Goal: Task Accomplishment & Management: Use online tool/utility

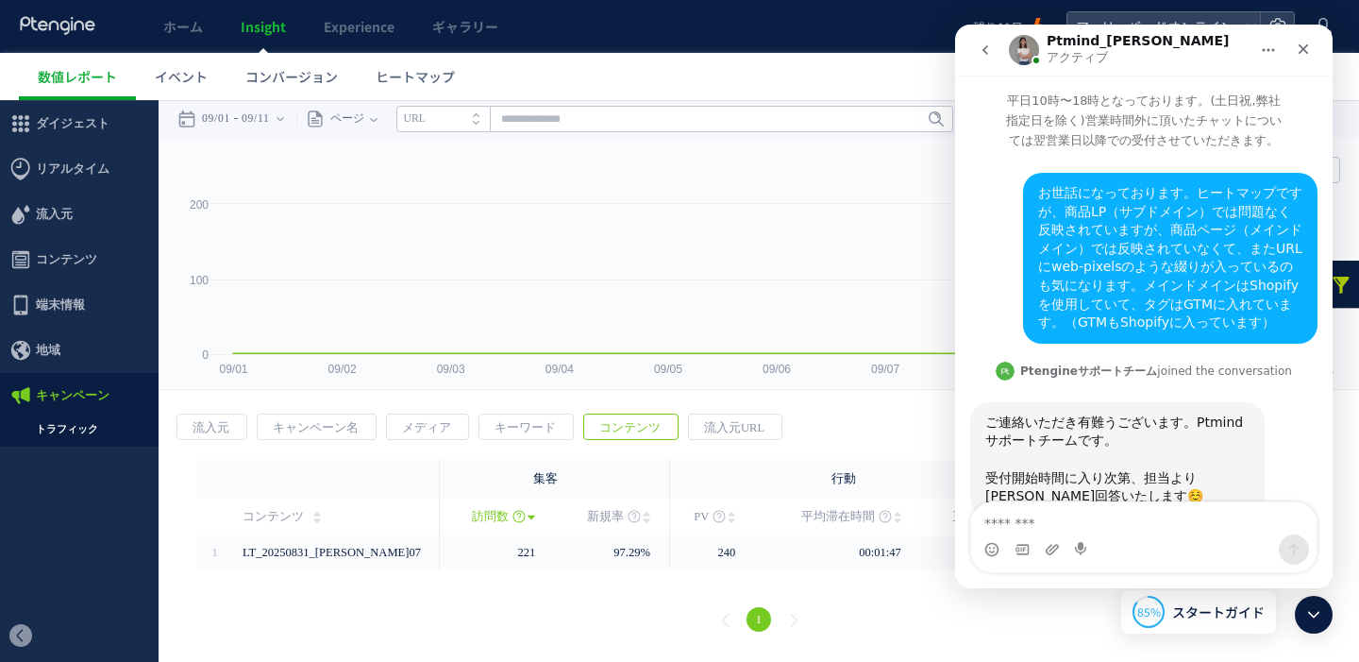
click at [1309, 51] on icon "クローズ" at bounding box center [1303, 49] width 15 height 15
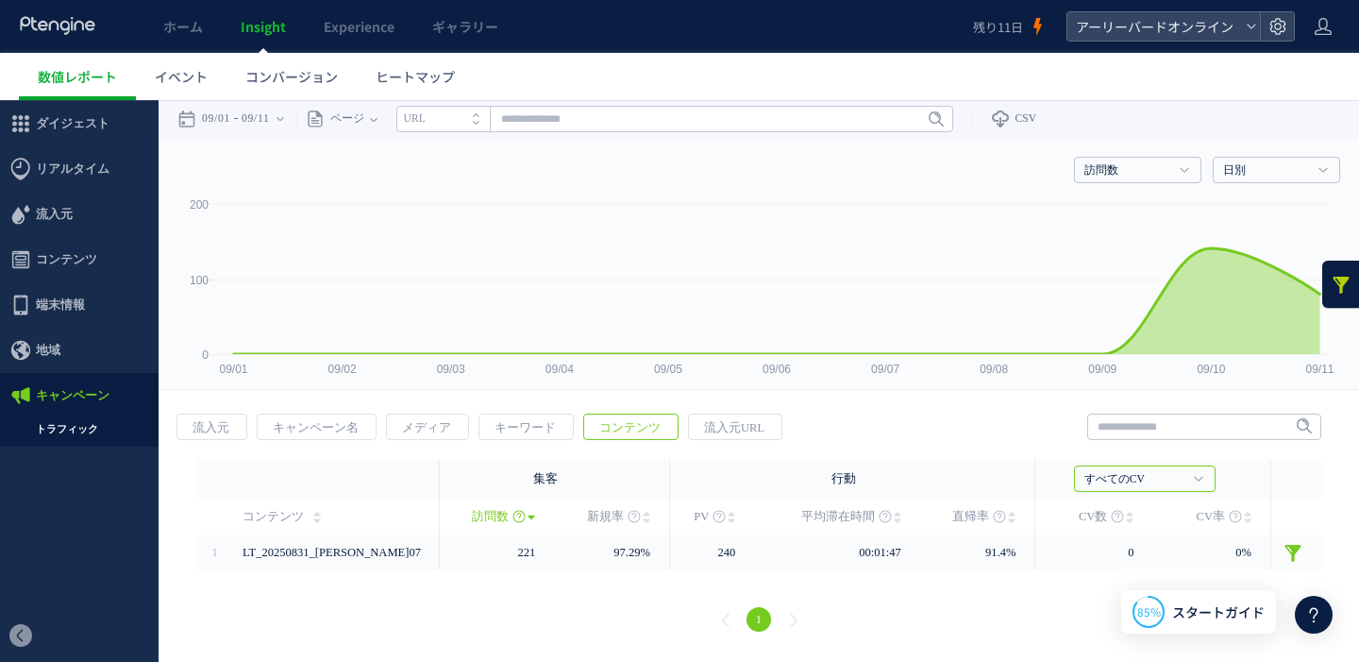
scroll to position [3, 0]
click at [74, 421] on link "トラフィック" at bounding box center [79, 429] width 159 height 22
click at [268, 119] on time "09/11" at bounding box center [256, 119] width 28 height 38
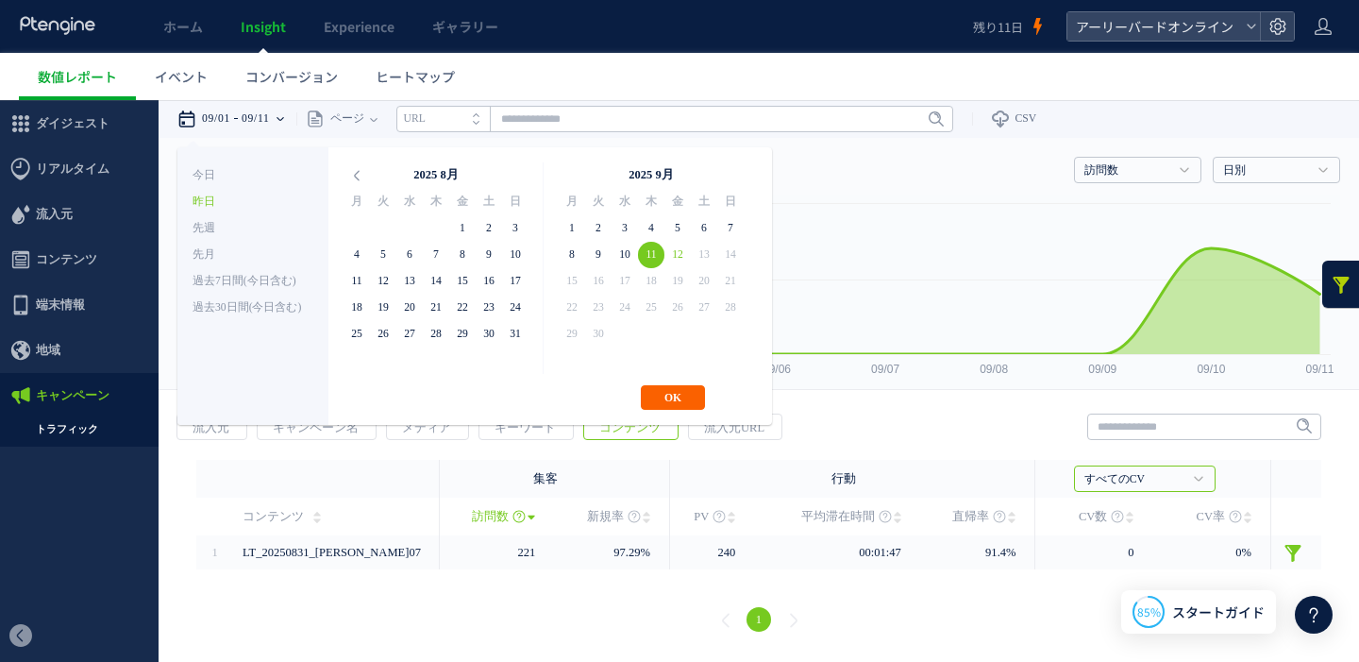
click at [662, 390] on button "OK" at bounding box center [673, 397] width 64 height 25
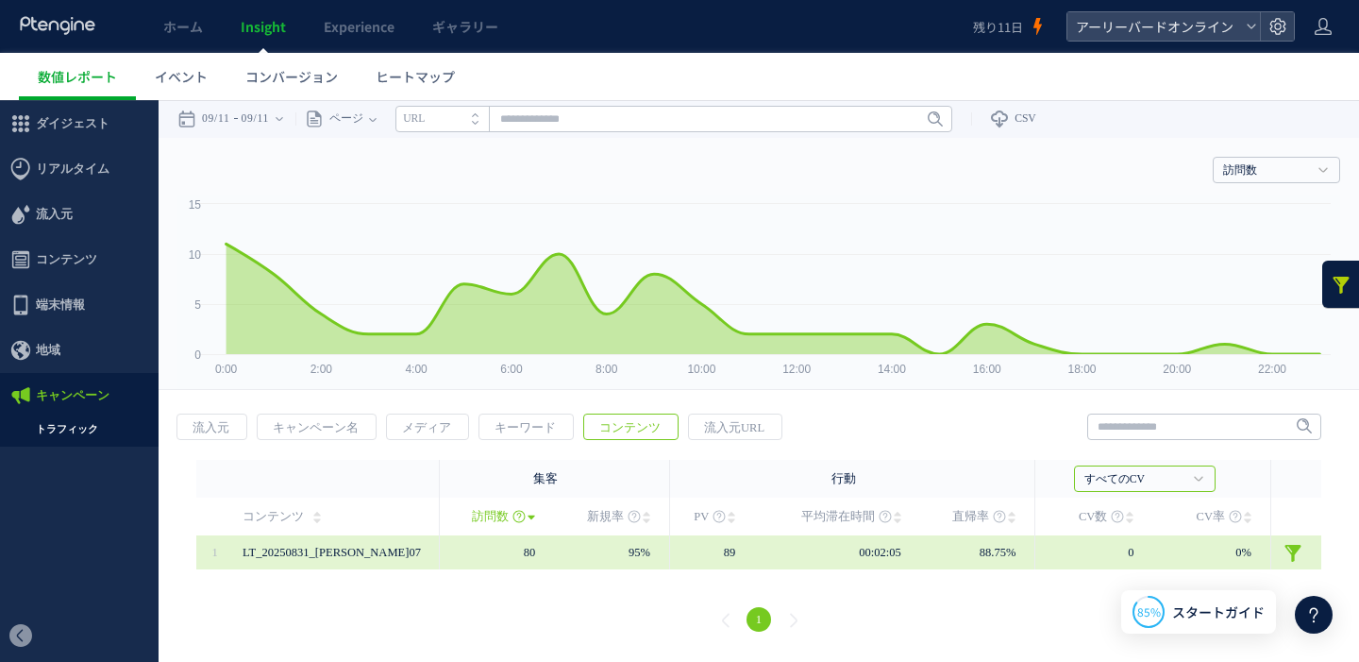
click at [319, 553] on span "LT_20250831_[PERSON_NAME]07" at bounding box center [332, 552] width 178 height 13
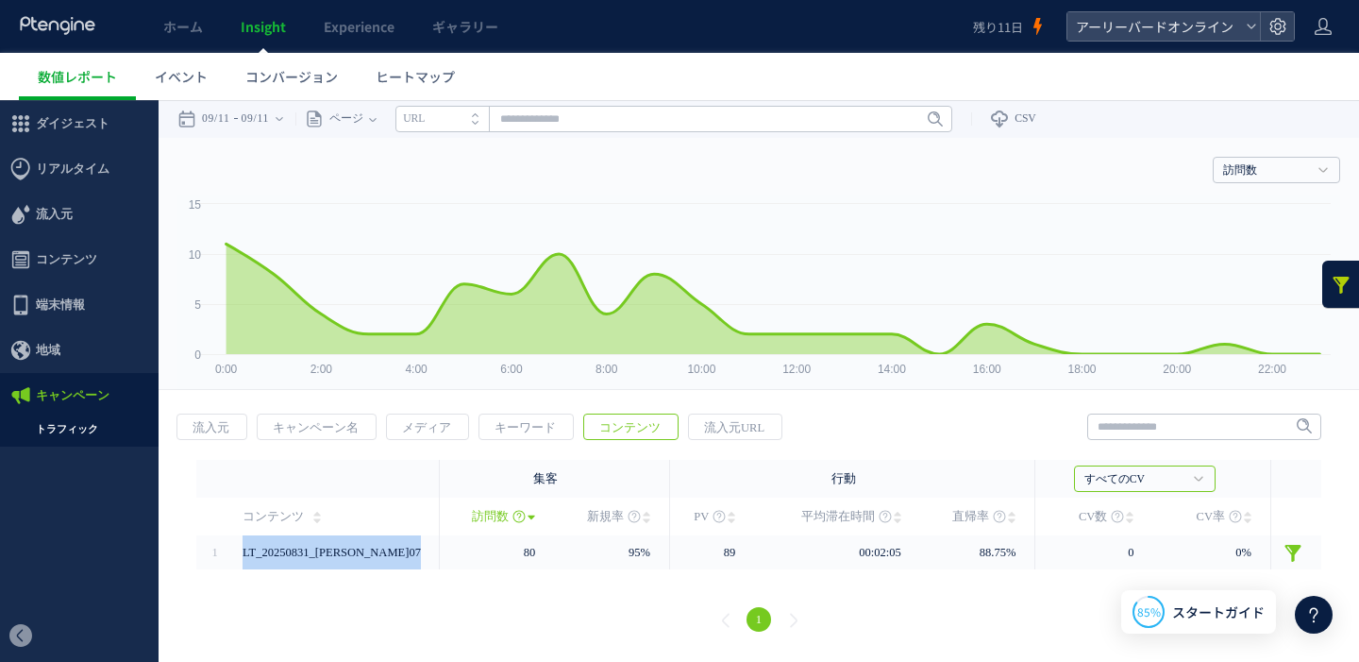
click at [1336, 285] on link at bounding box center [1342, 284] width 38 height 47
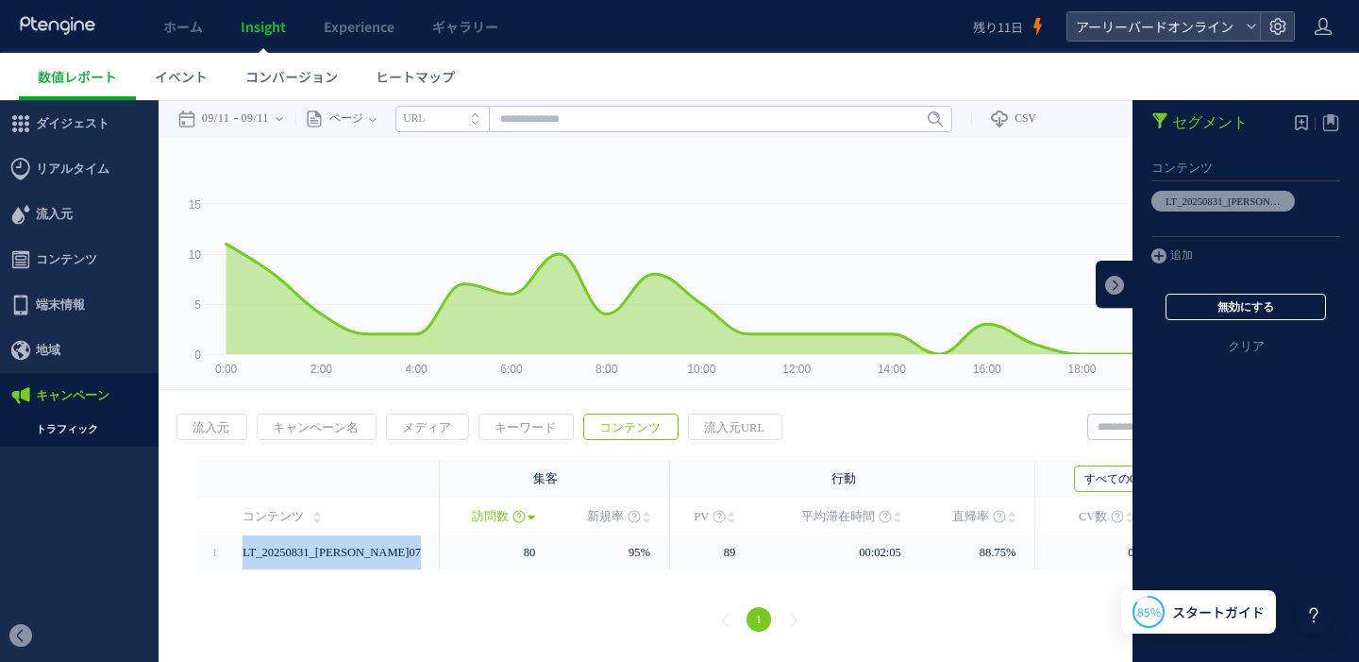
click at [1245, 312] on button "無効にする" at bounding box center [1246, 307] width 160 height 26
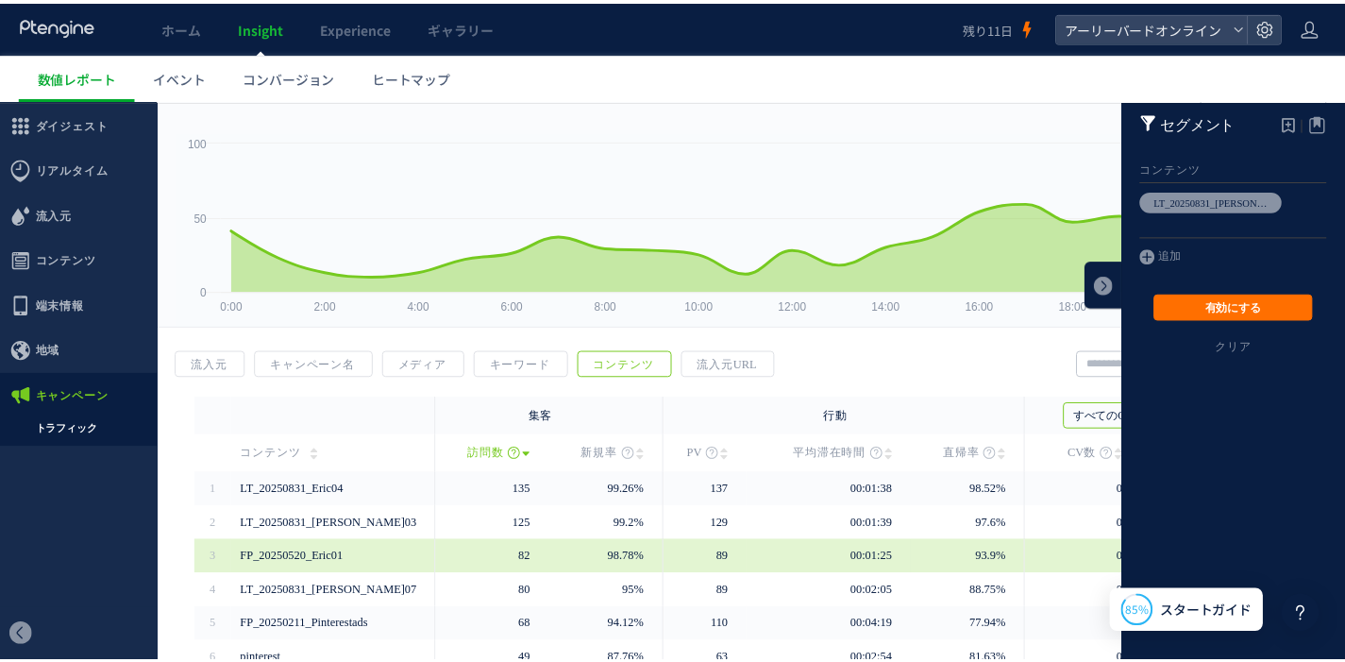
scroll to position [152, 0]
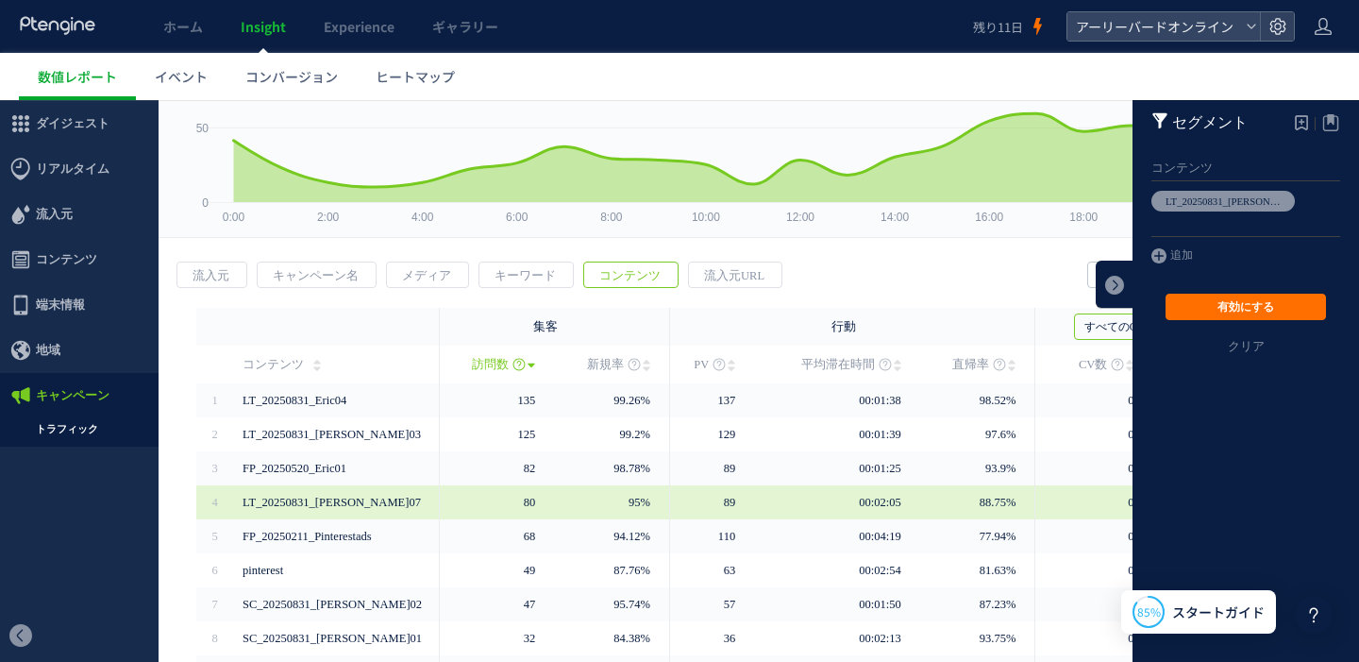
click at [350, 508] on span "LT_20250831_[PERSON_NAME]07" at bounding box center [332, 502] width 178 height 13
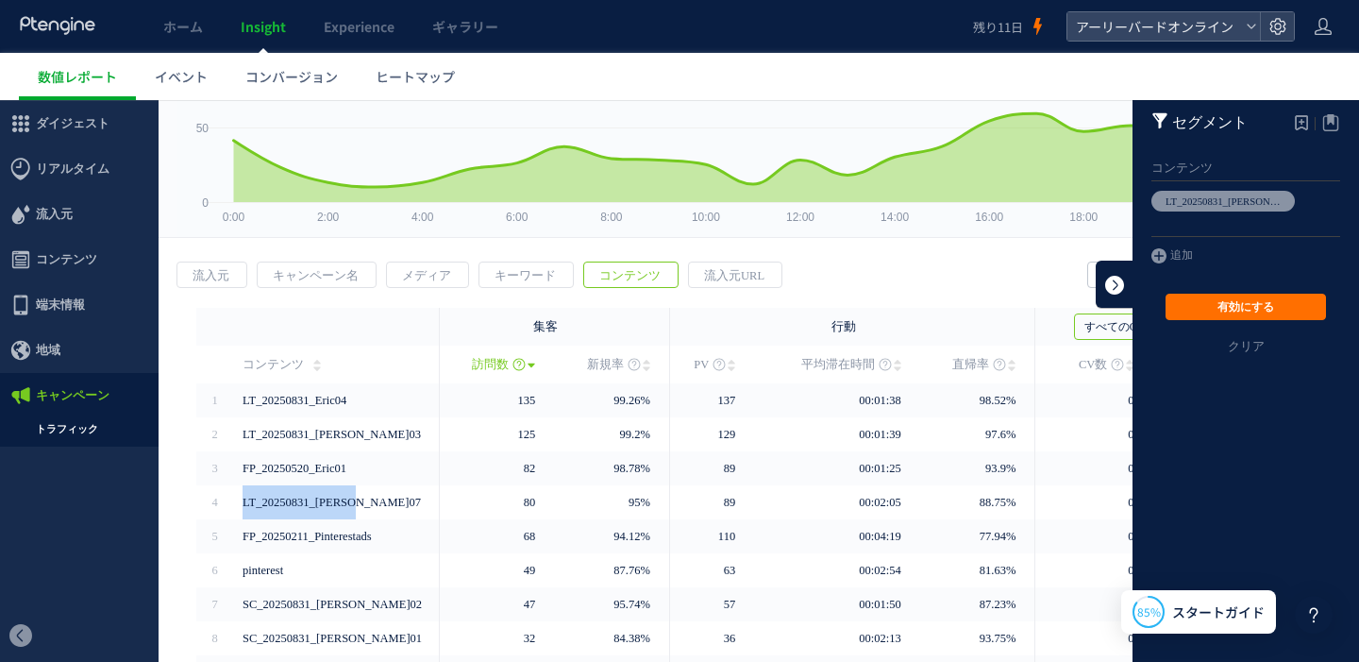
click at [1097, 272] on link at bounding box center [1115, 284] width 38 height 47
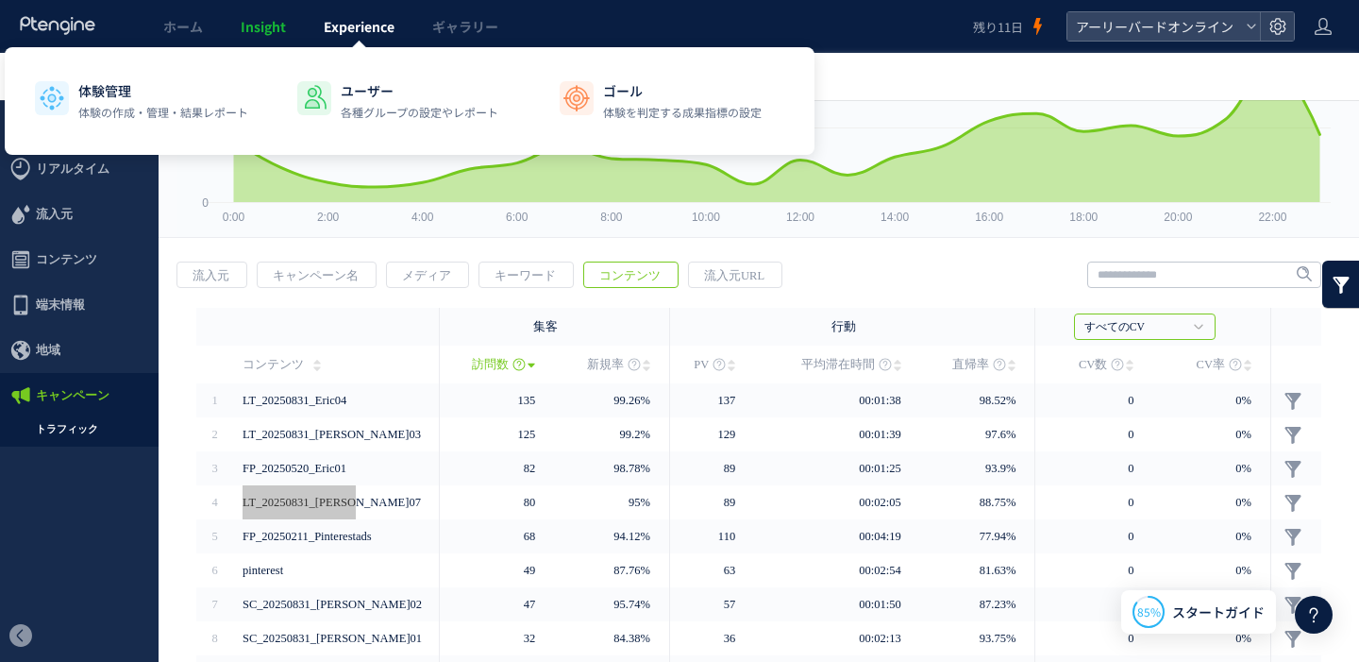
click at [367, 26] on span "Experience" at bounding box center [359, 26] width 71 height 19
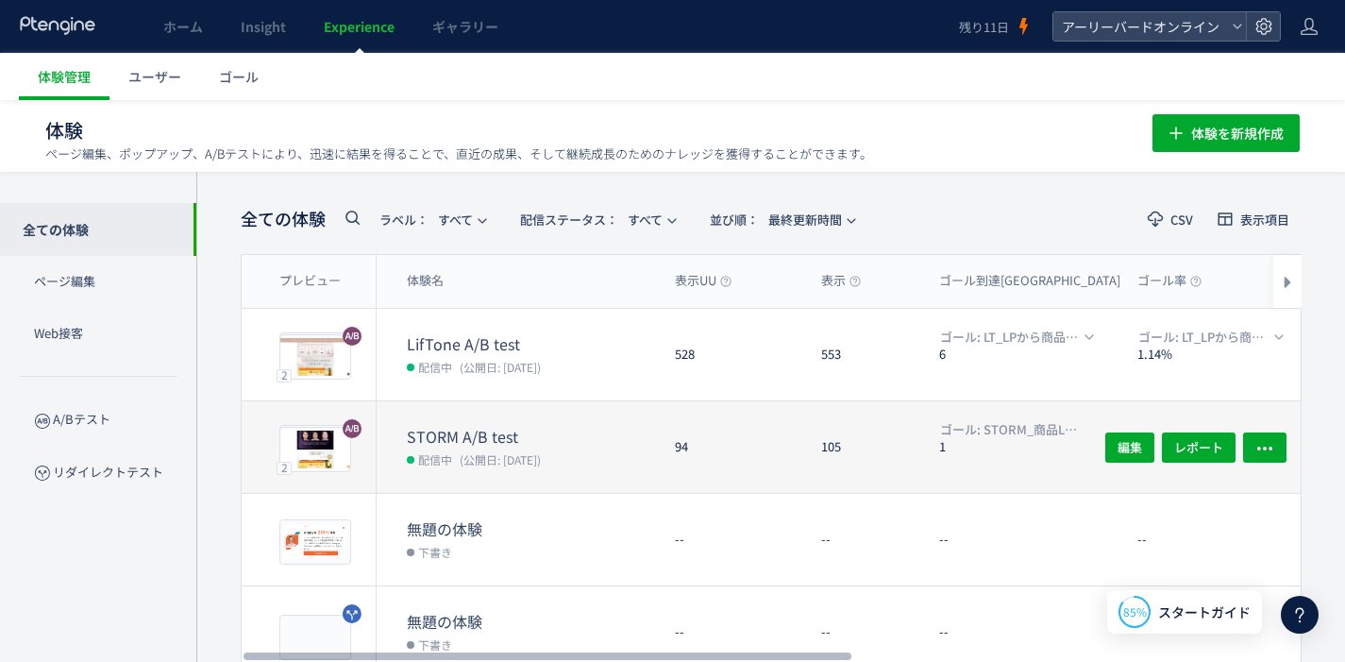
click at [488, 426] on dt "STORM A/B test" at bounding box center [533, 437] width 253 height 22
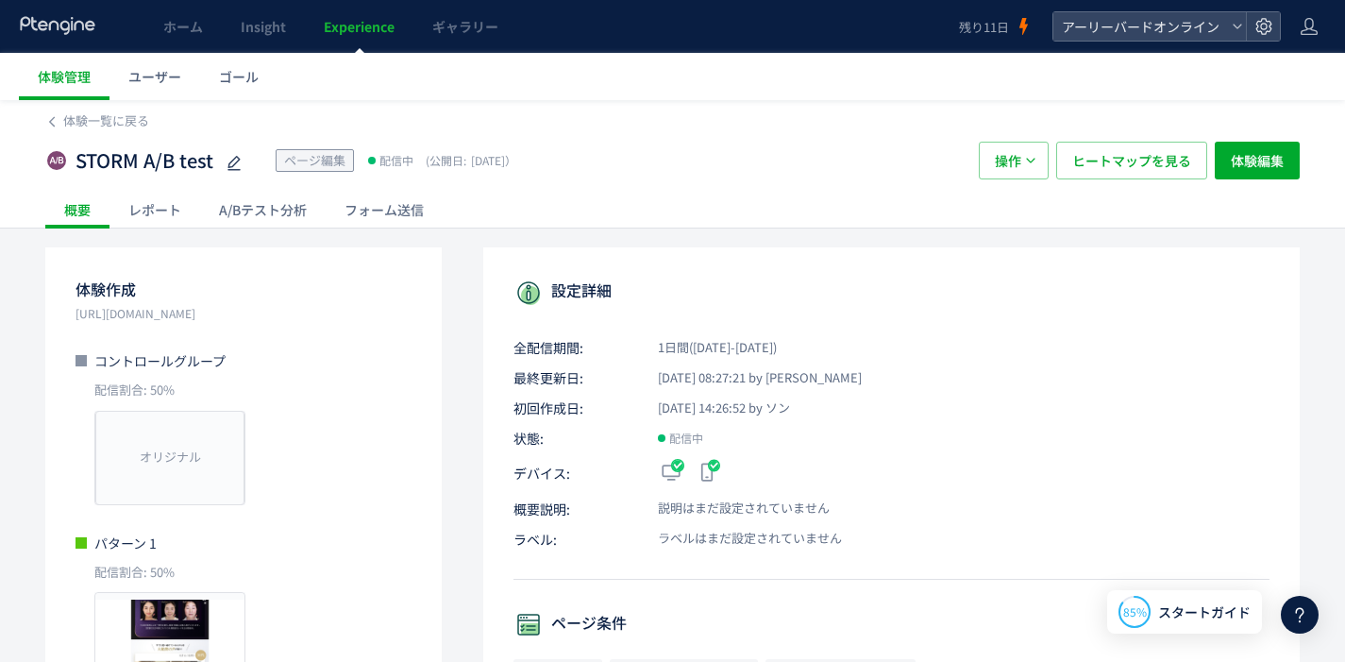
click at [295, 211] on div "A/Bテスト分析" at bounding box center [263, 210] width 126 height 38
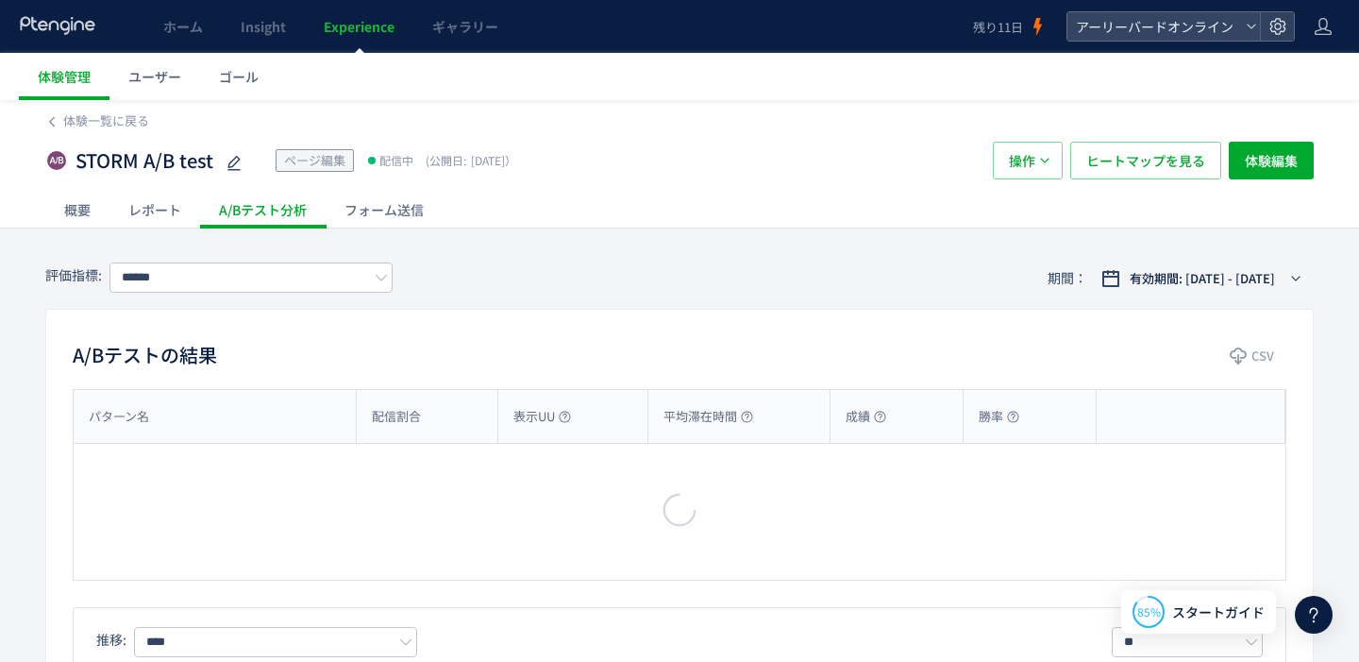
type input "**********"
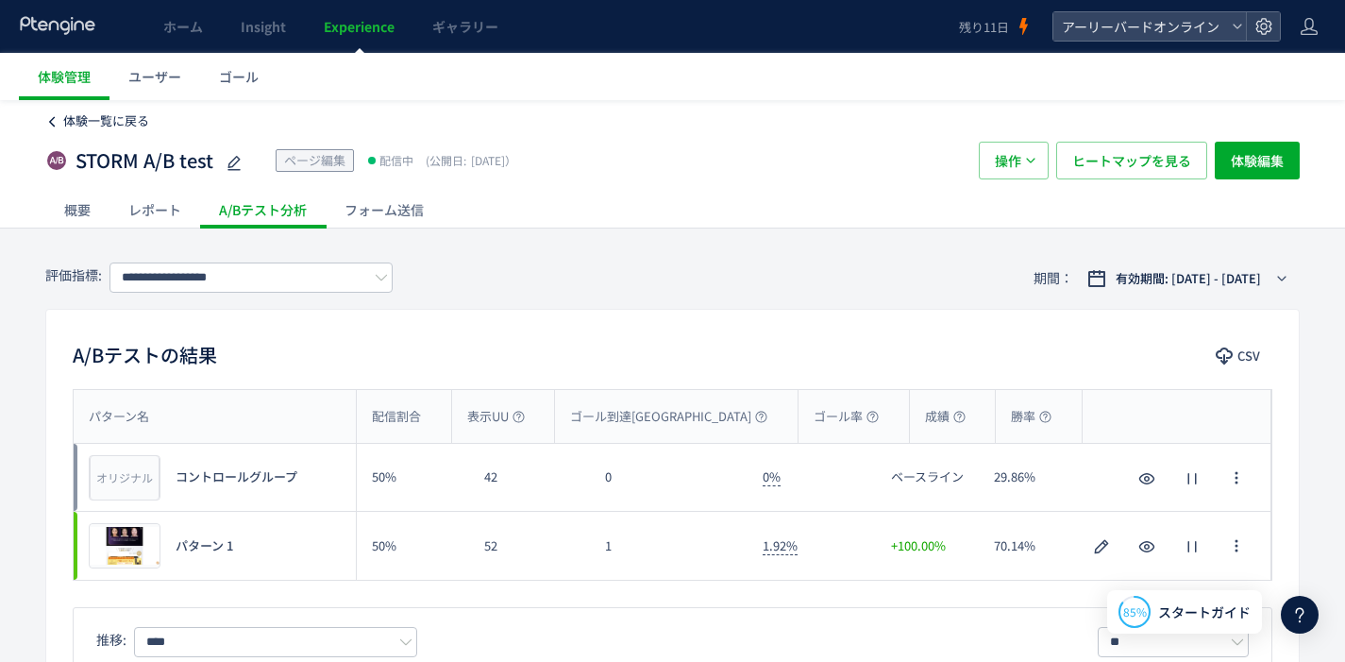
click at [127, 123] on span "体験一覧に戻る" at bounding box center [106, 120] width 86 height 18
